Goal: Find specific page/section: Find specific page/section

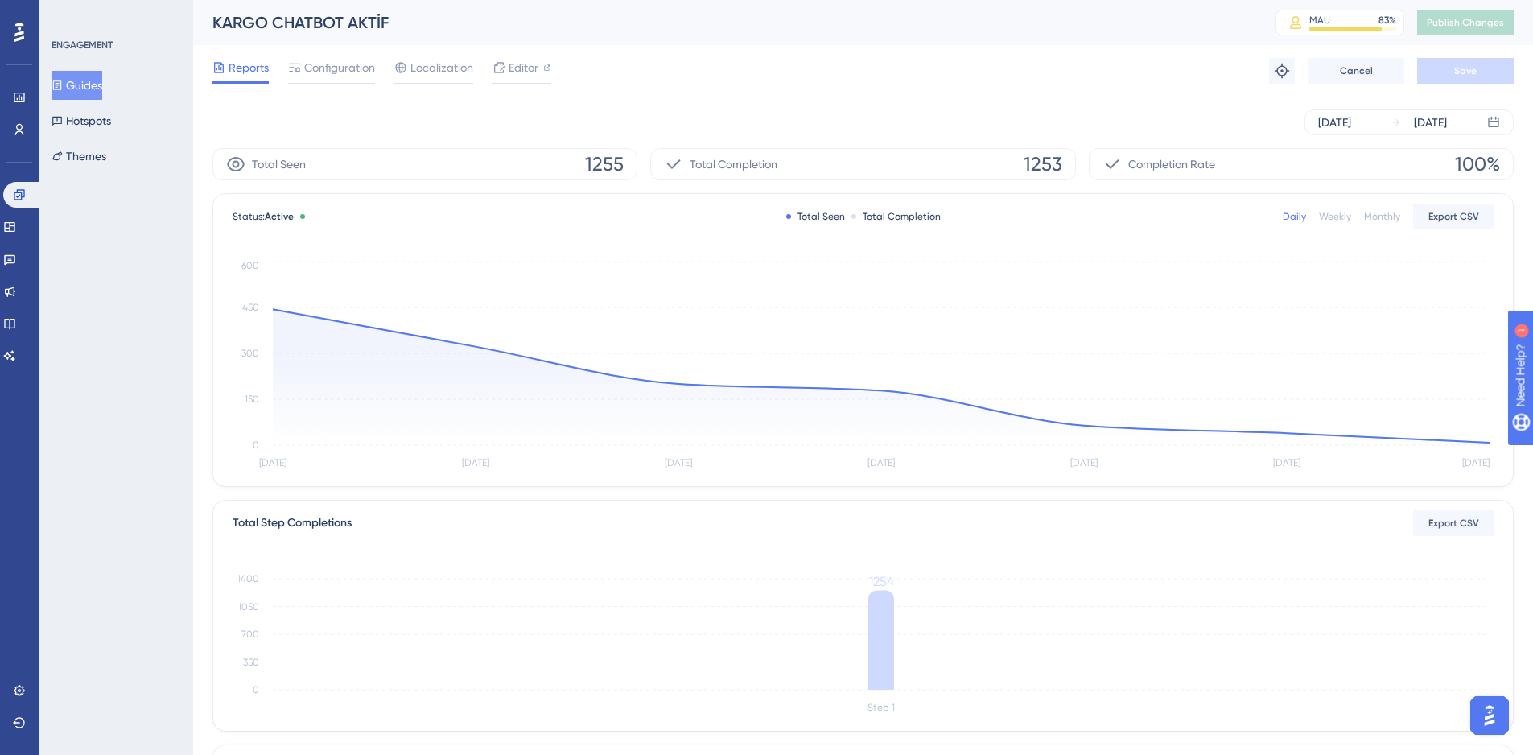
click at [76, 84] on button "Guides" at bounding box center [77, 85] width 51 height 29
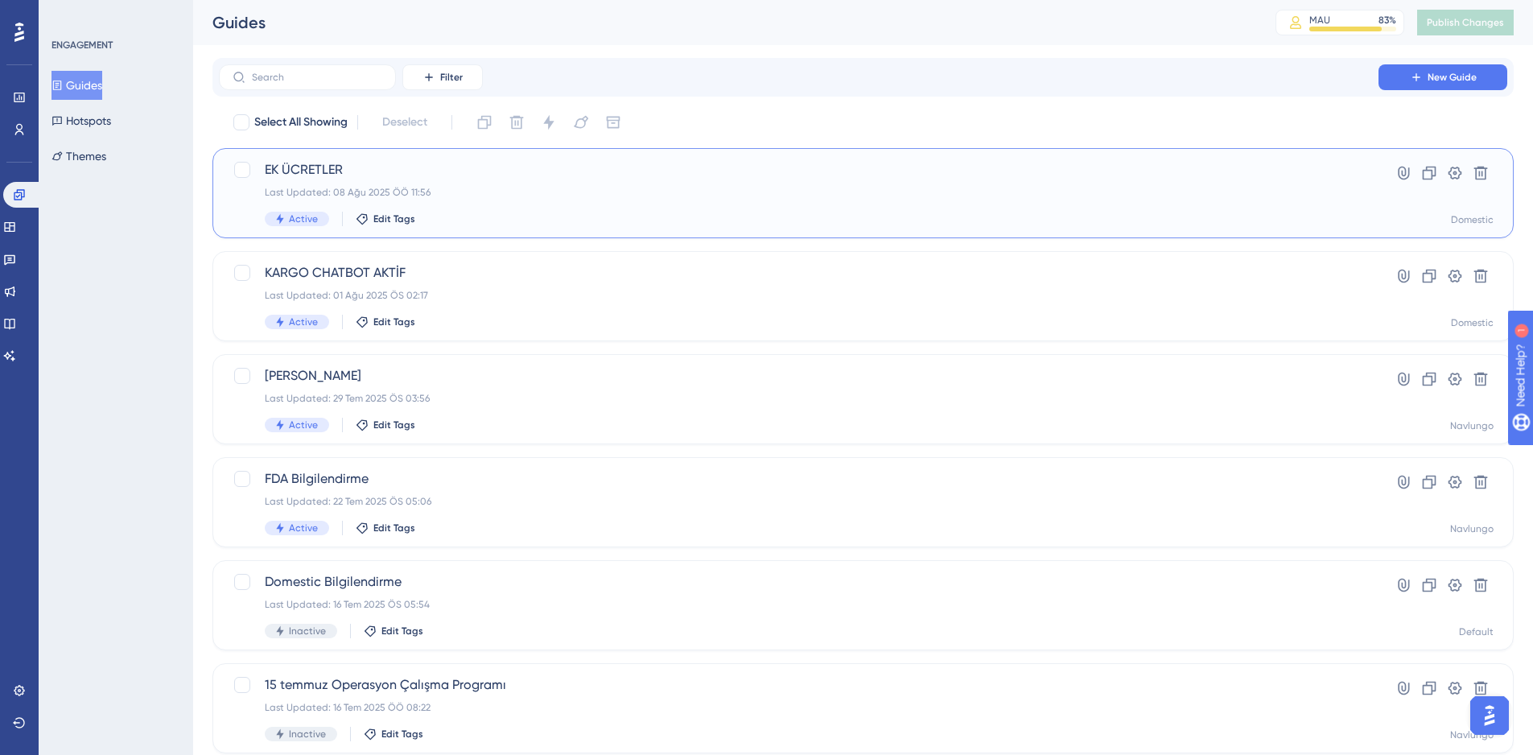
click at [566, 201] on div "EK ÜCRETLER Last Updated: 08 Ağu 2025 ÖÖ 11:56 Active Edit Tags" at bounding box center [799, 193] width 1068 height 66
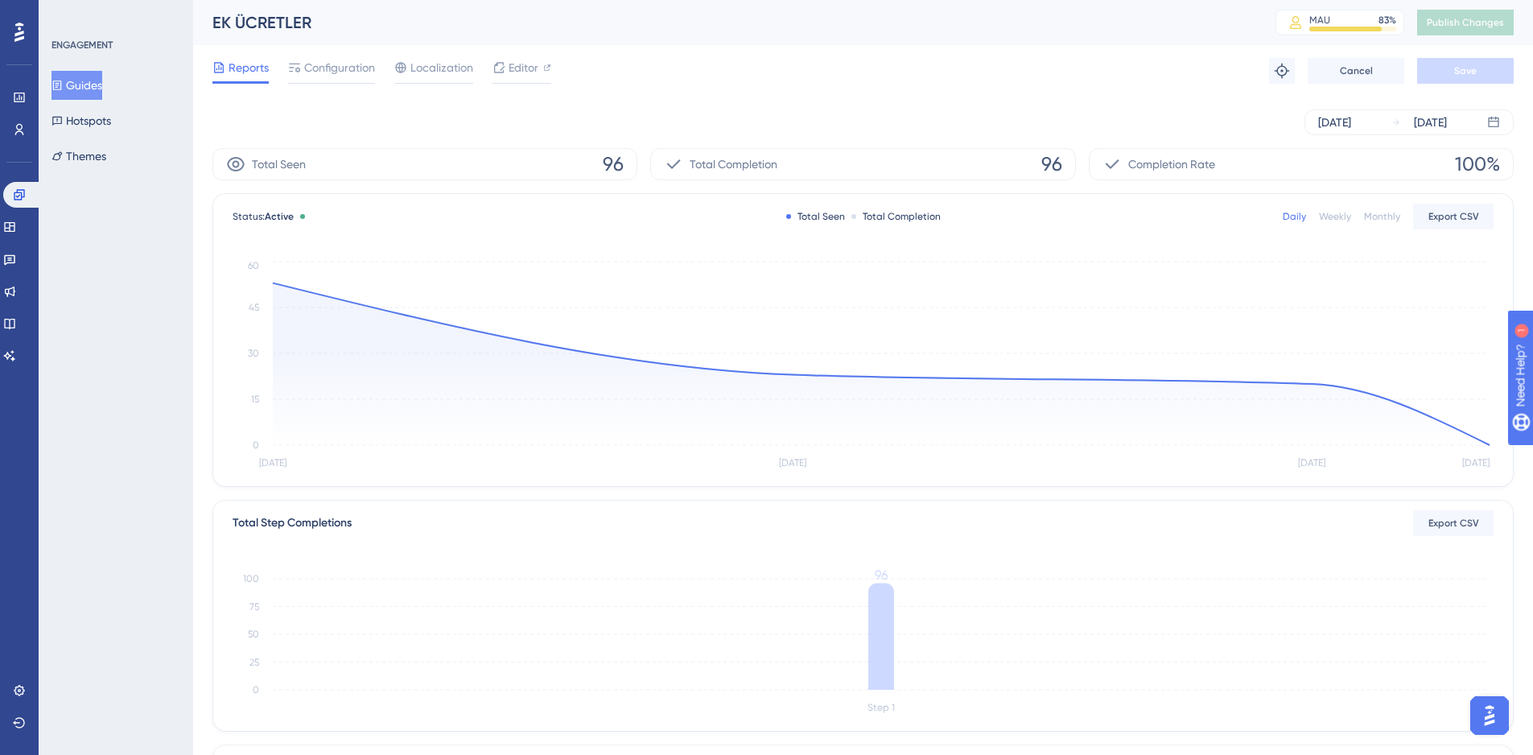
click at [719, 85] on div "Reports Configuration Localization Editor Troubleshoot Cancel Save" at bounding box center [862, 71] width 1301 height 52
click at [312, 70] on span "Configuration" at bounding box center [339, 67] width 71 height 19
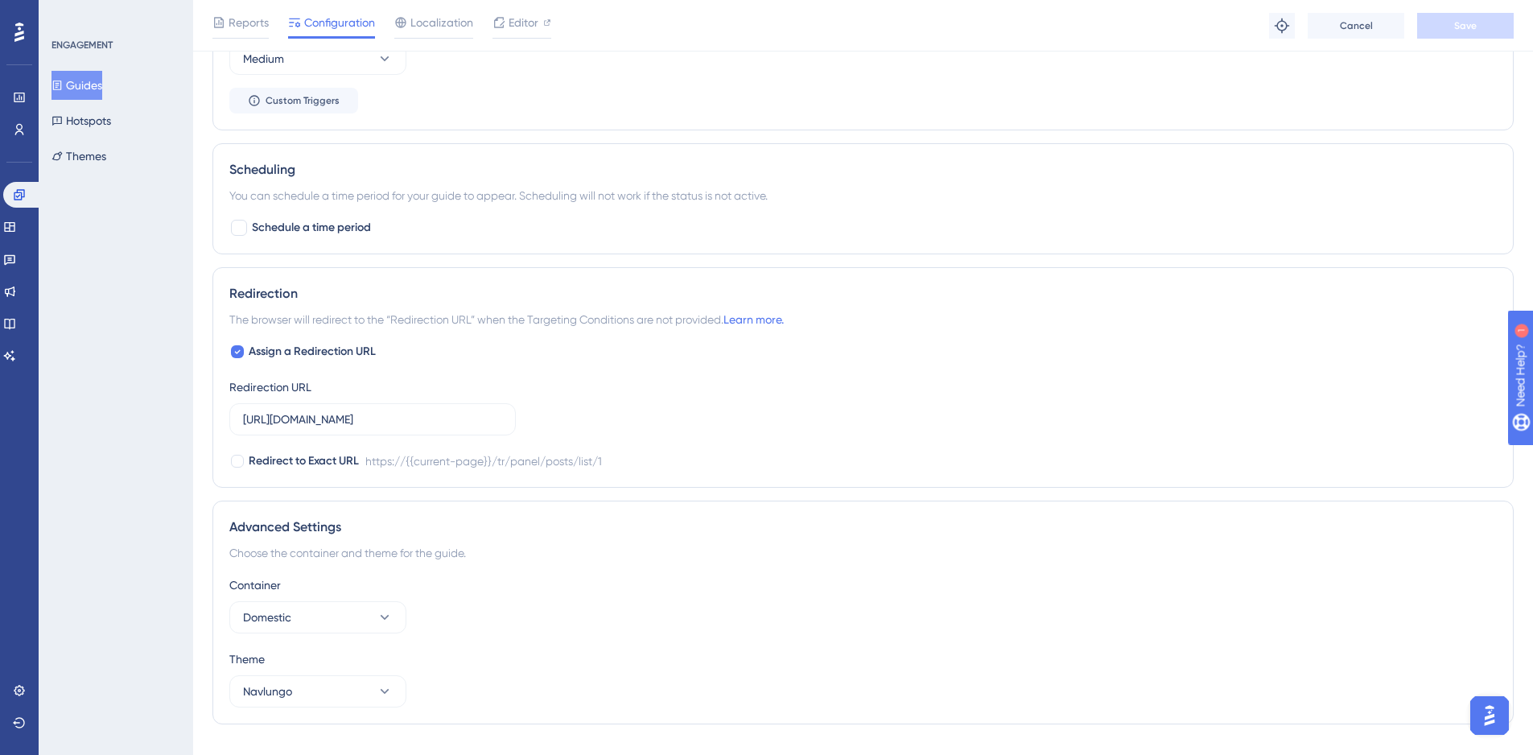
scroll to position [959, 0]
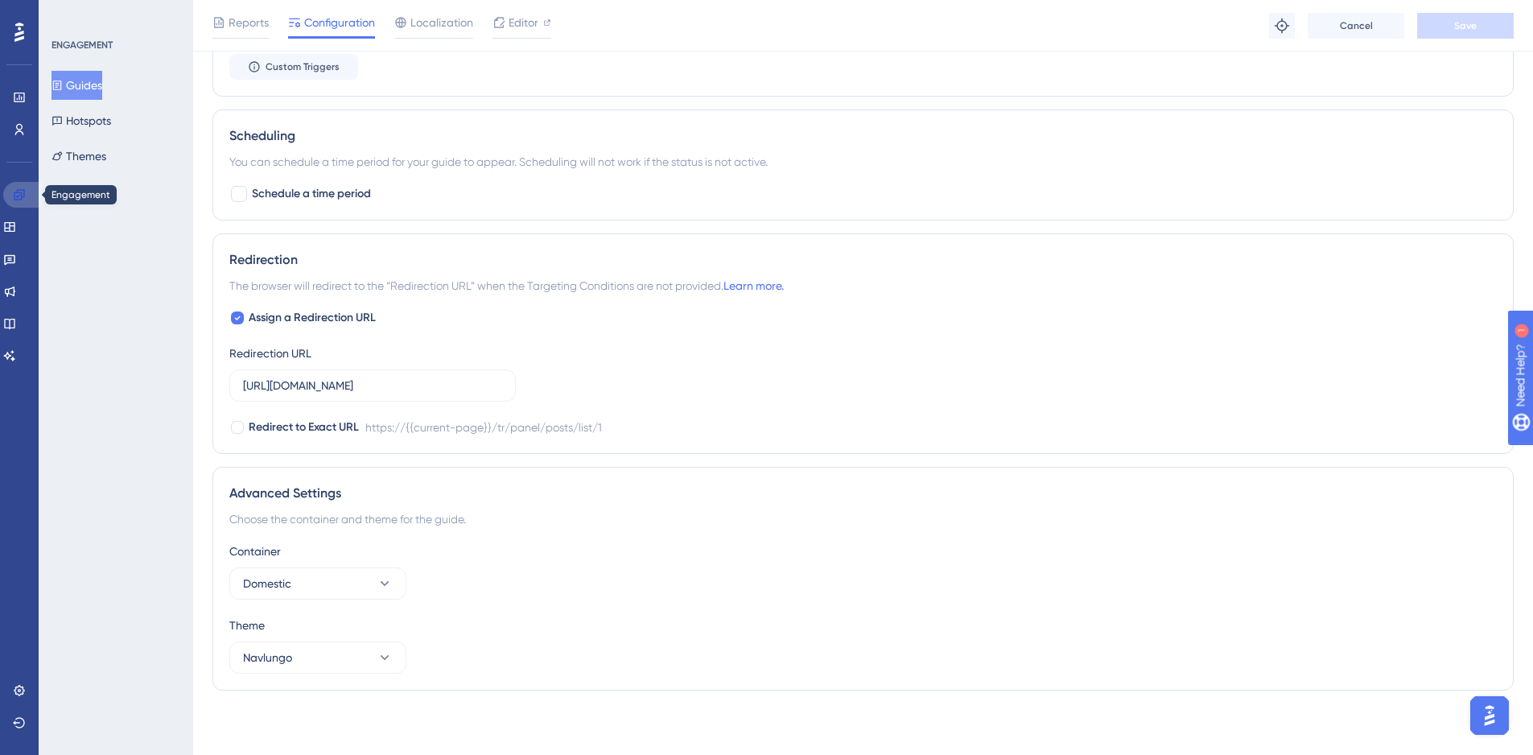
click at [16, 198] on icon at bounding box center [19, 194] width 13 height 13
